Goal: Navigation & Orientation: Find specific page/section

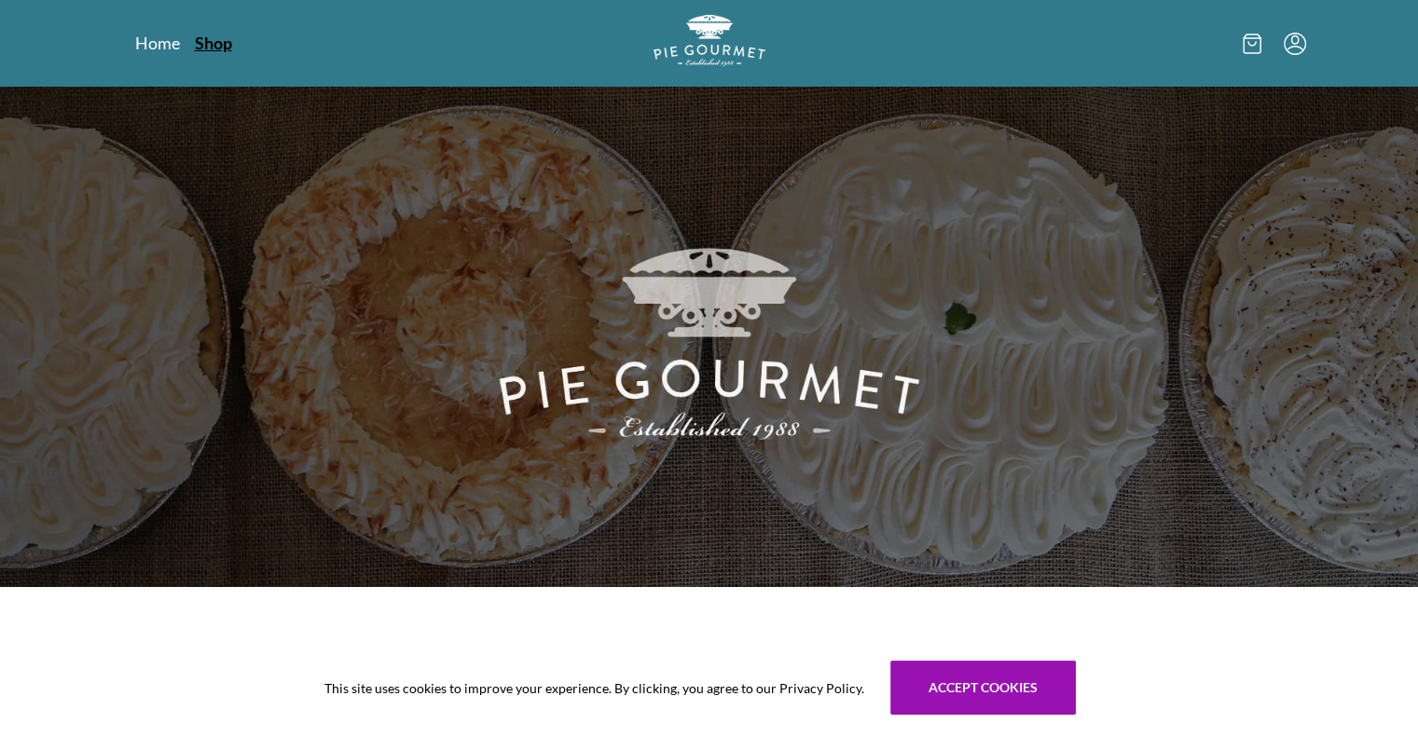
click at [215, 49] on link "Shop" at bounding box center [213, 43] width 37 height 22
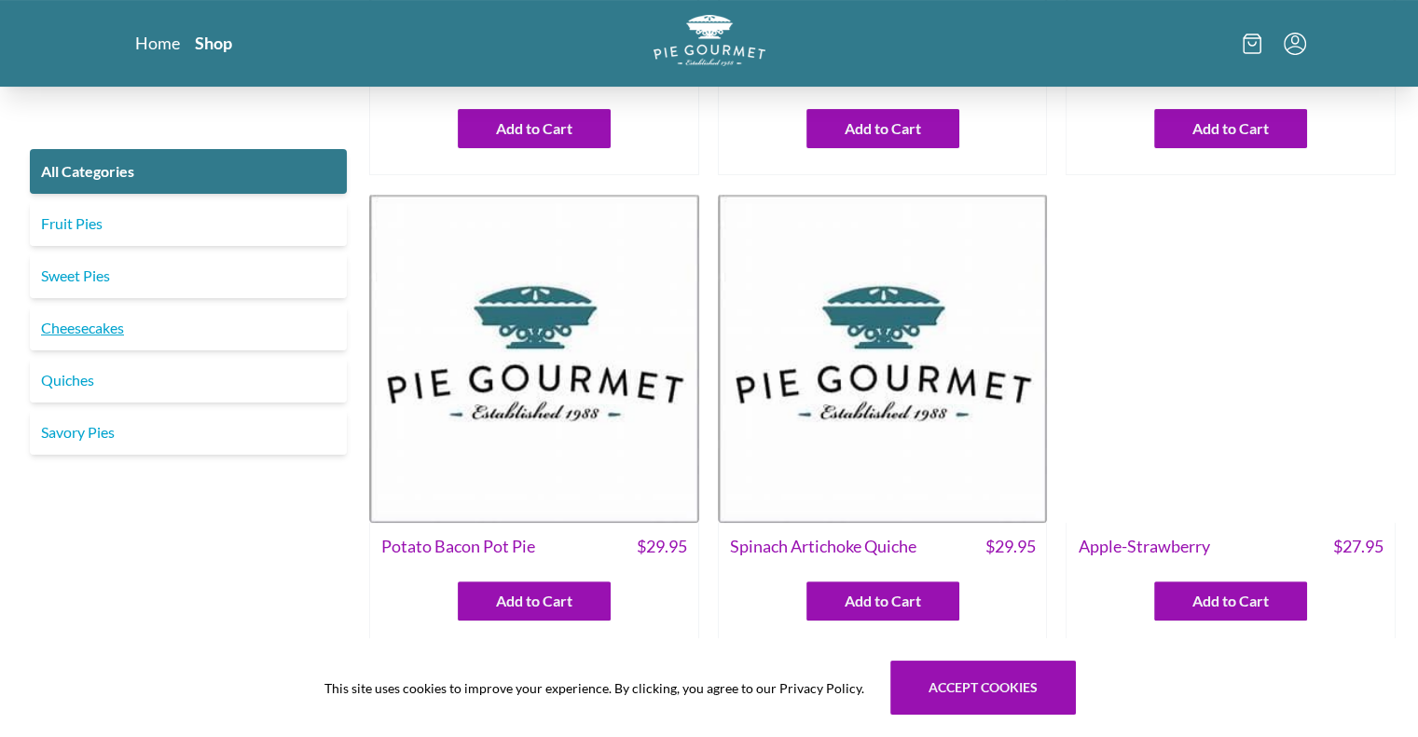
scroll to position [378, 0]
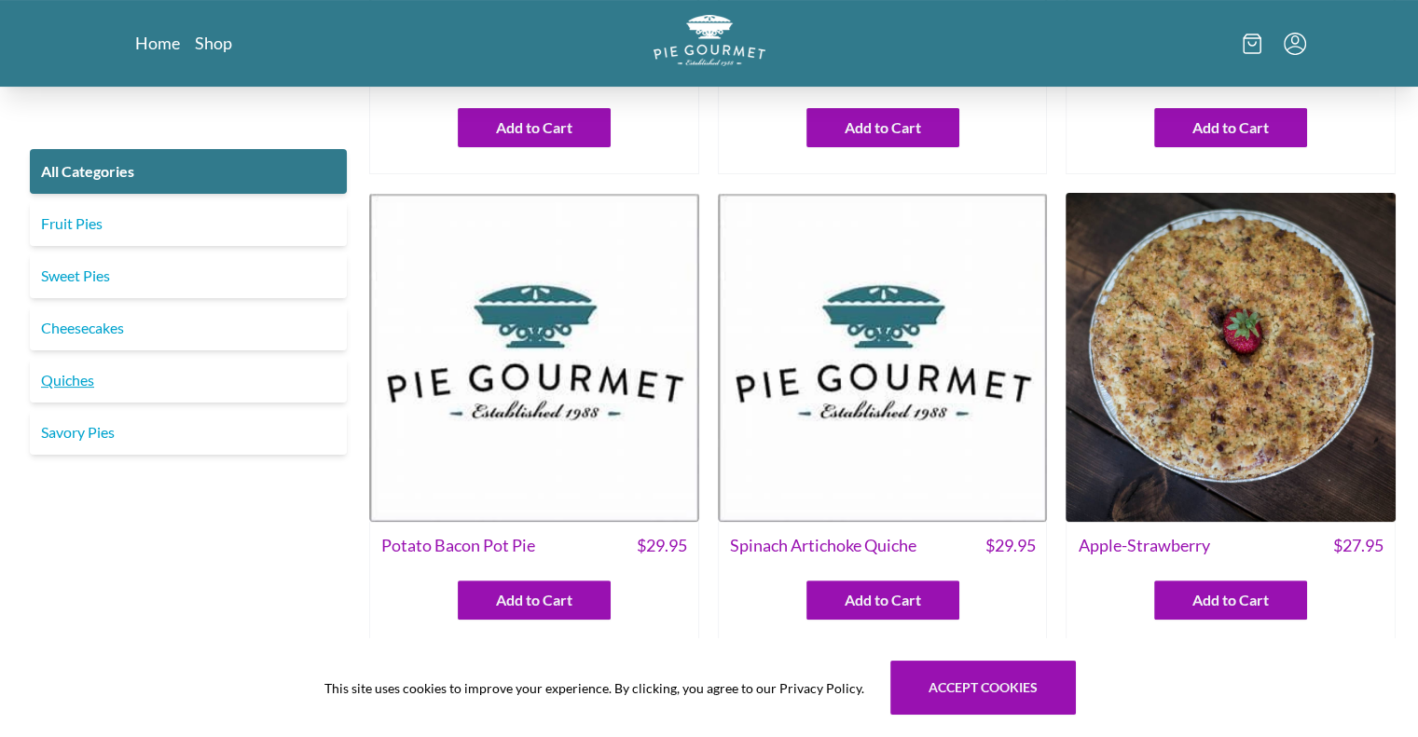
click at [60, 378] on link "Quiches" at bounding box center [188, 380] width 317 height 45
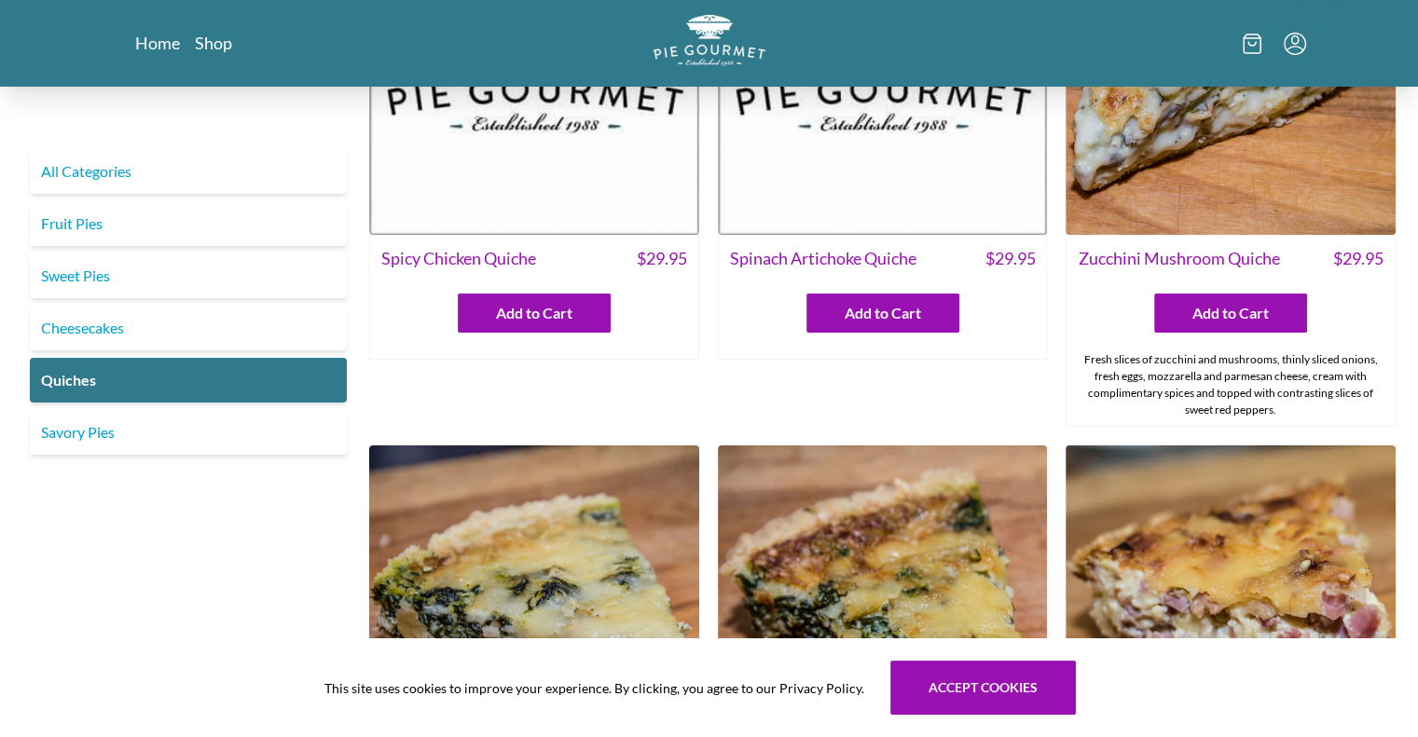
scroll to position [92, 0]
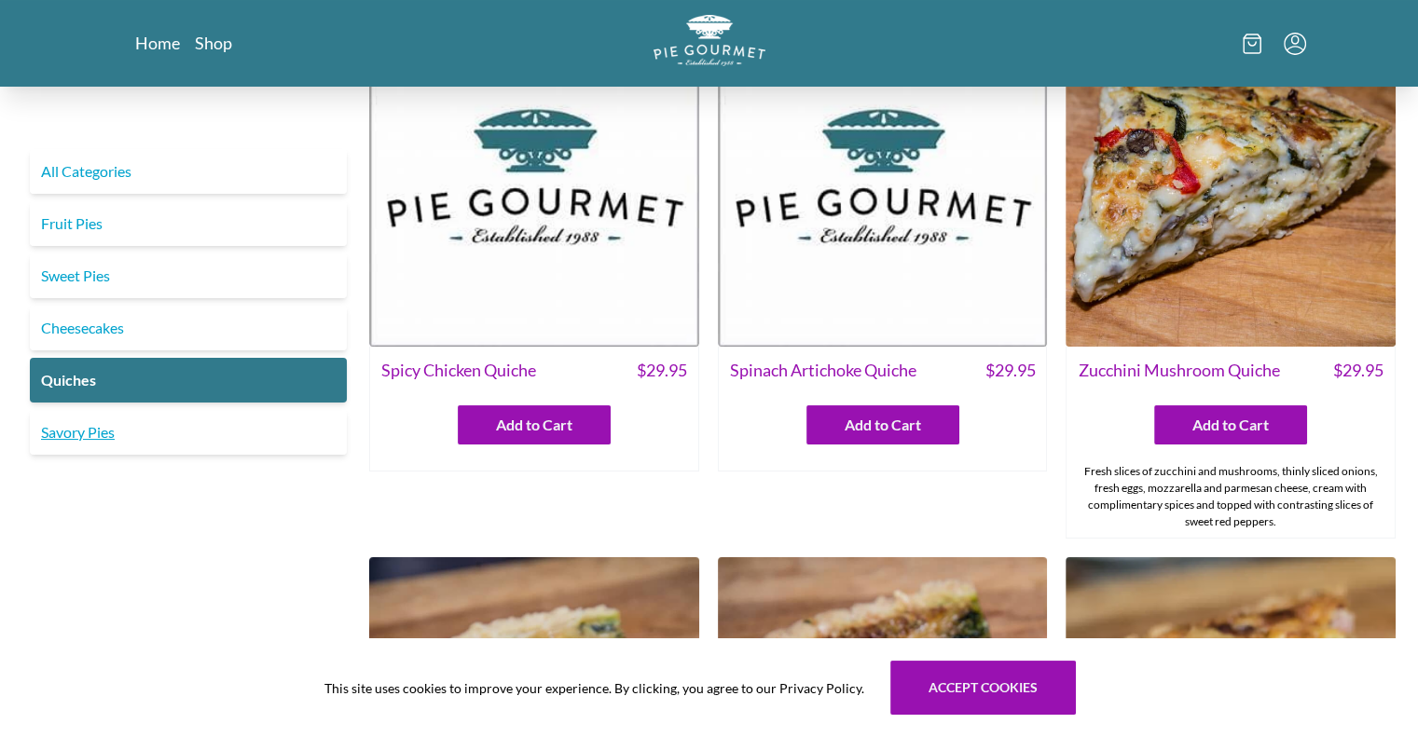
click at [70, 420] on link "Savory Pies" at bounding box center [188, 432] width 317 height 45
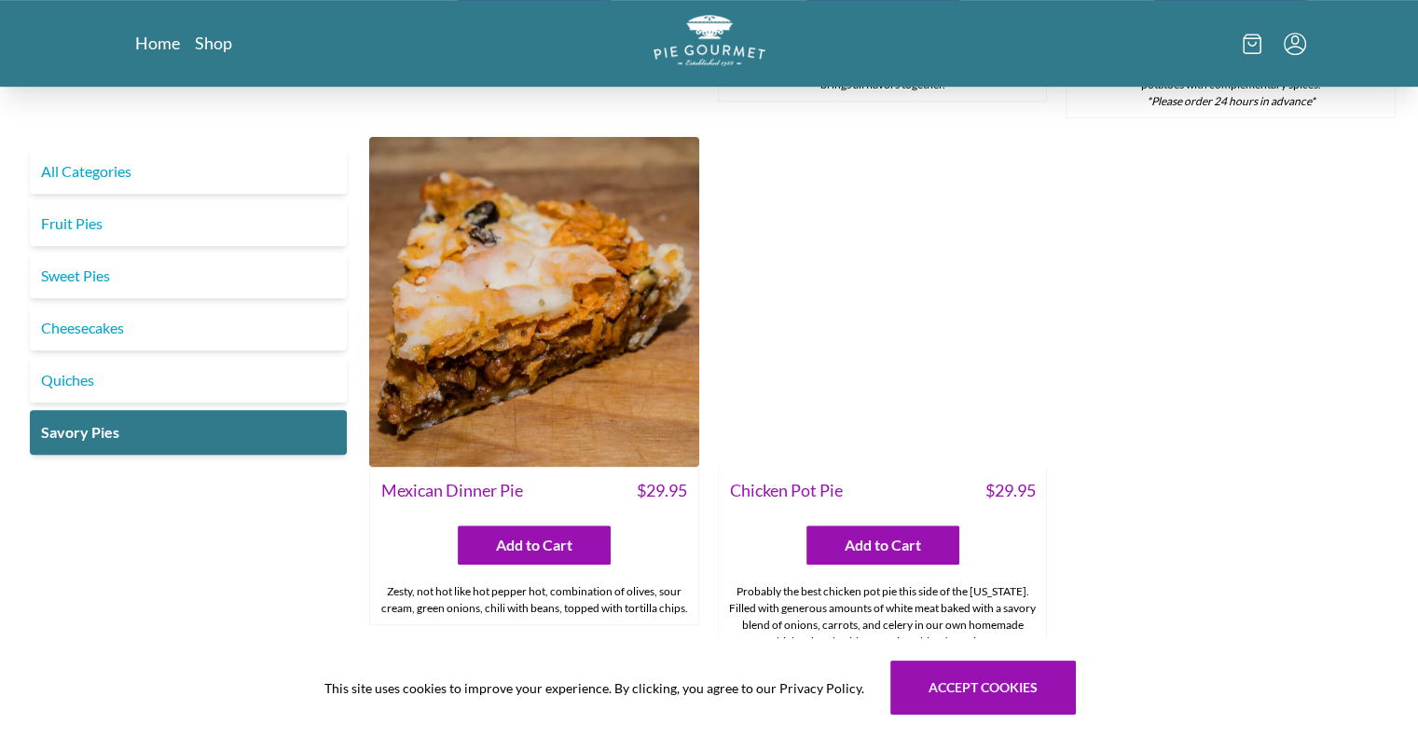
scroll to position [1186, 0]
